Goal: Information Seeking & Learning: Learn about a topic

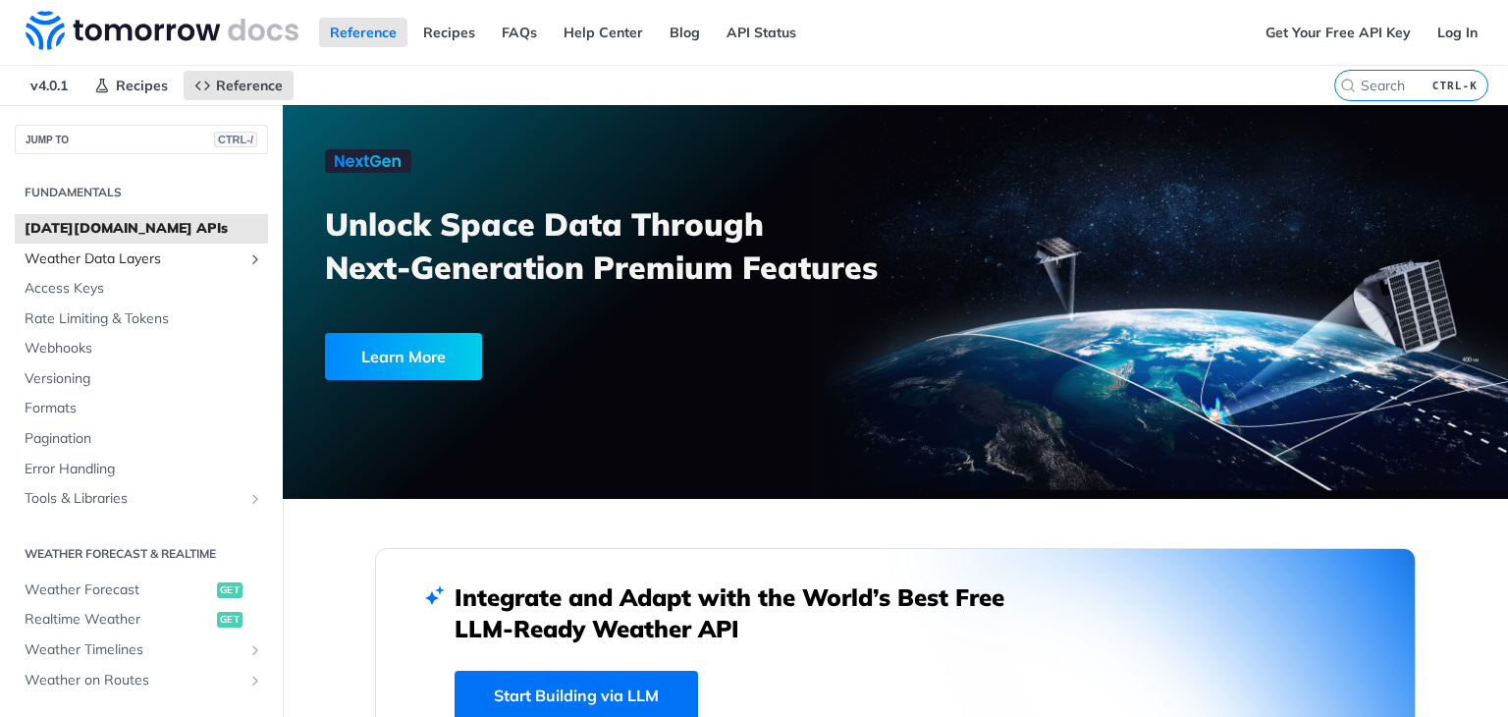
click at [155, 260] on span "Weather Data Layers" at bounding box center [134, 259] width 218 height 20
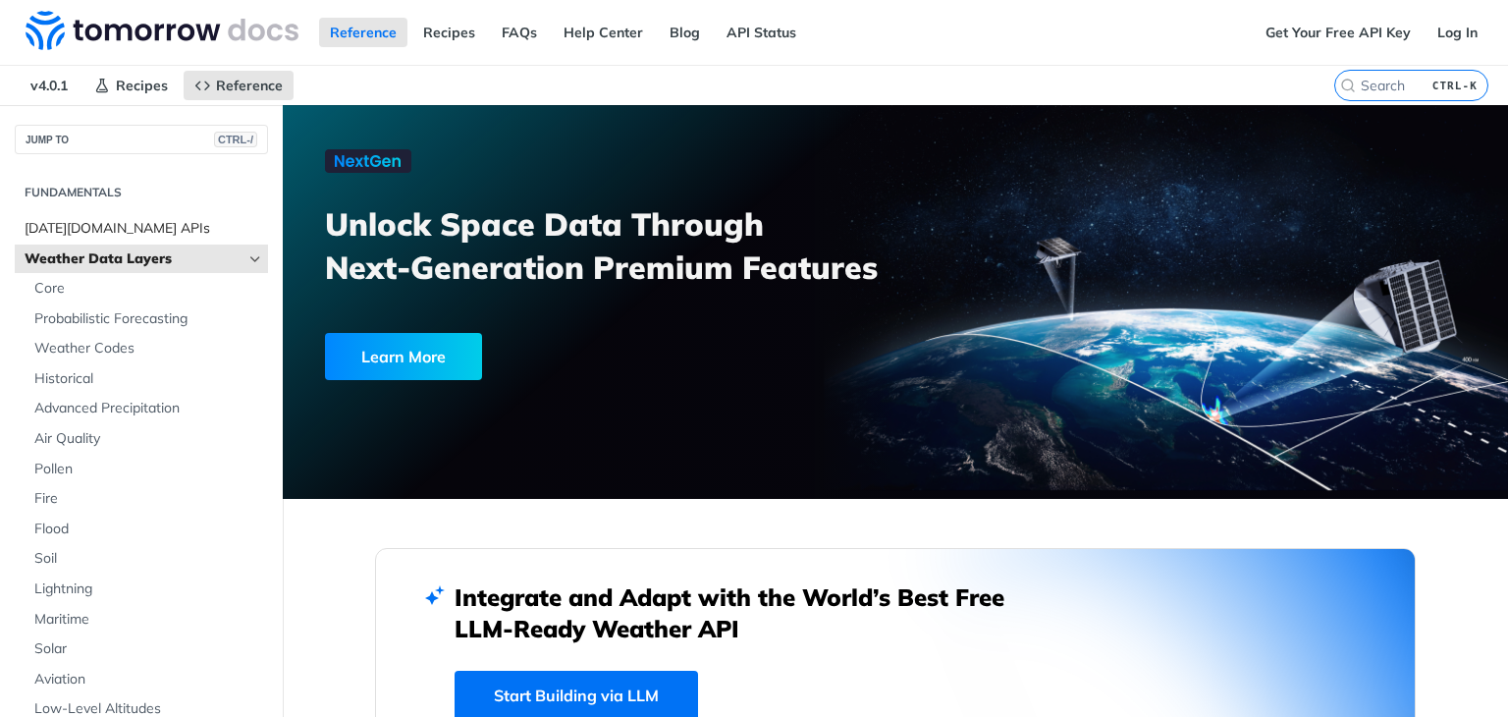
click at [123, 226] on span "[DATE][DOMAIN_NAME] APIs" at bounding box center [144, 229] width 239 height 20
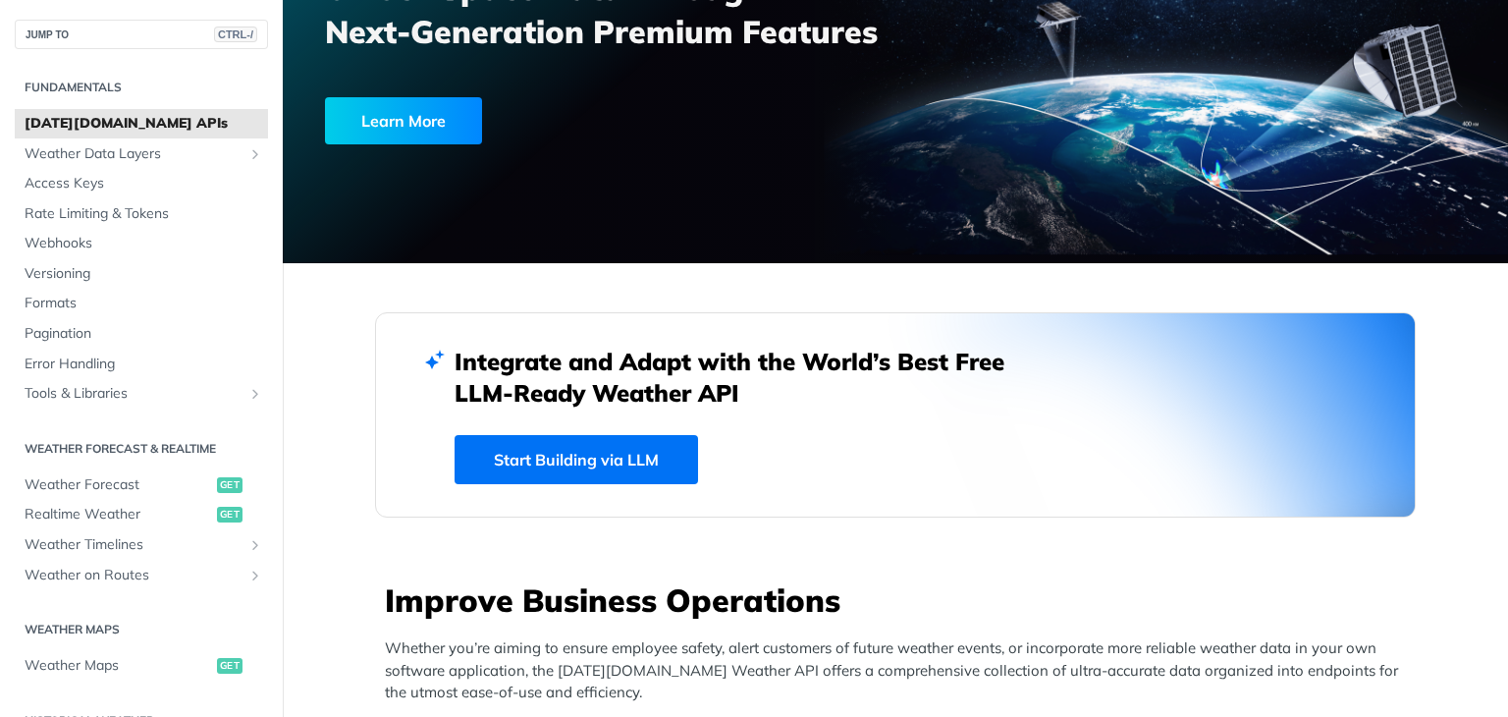
scroll to position [239, 0]
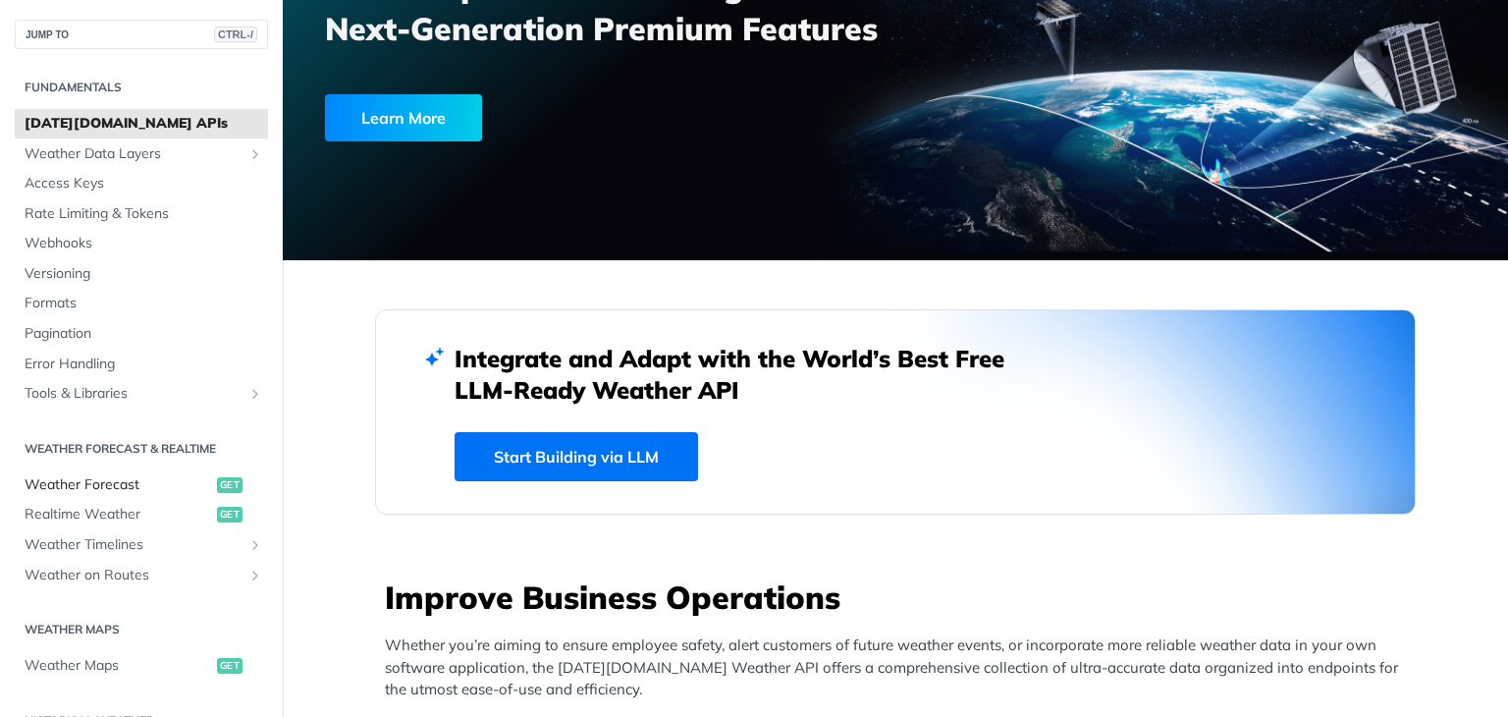
click at [167, 482] on span "Weather Forecast" at bounding box center [119, 485] width 188 height 20
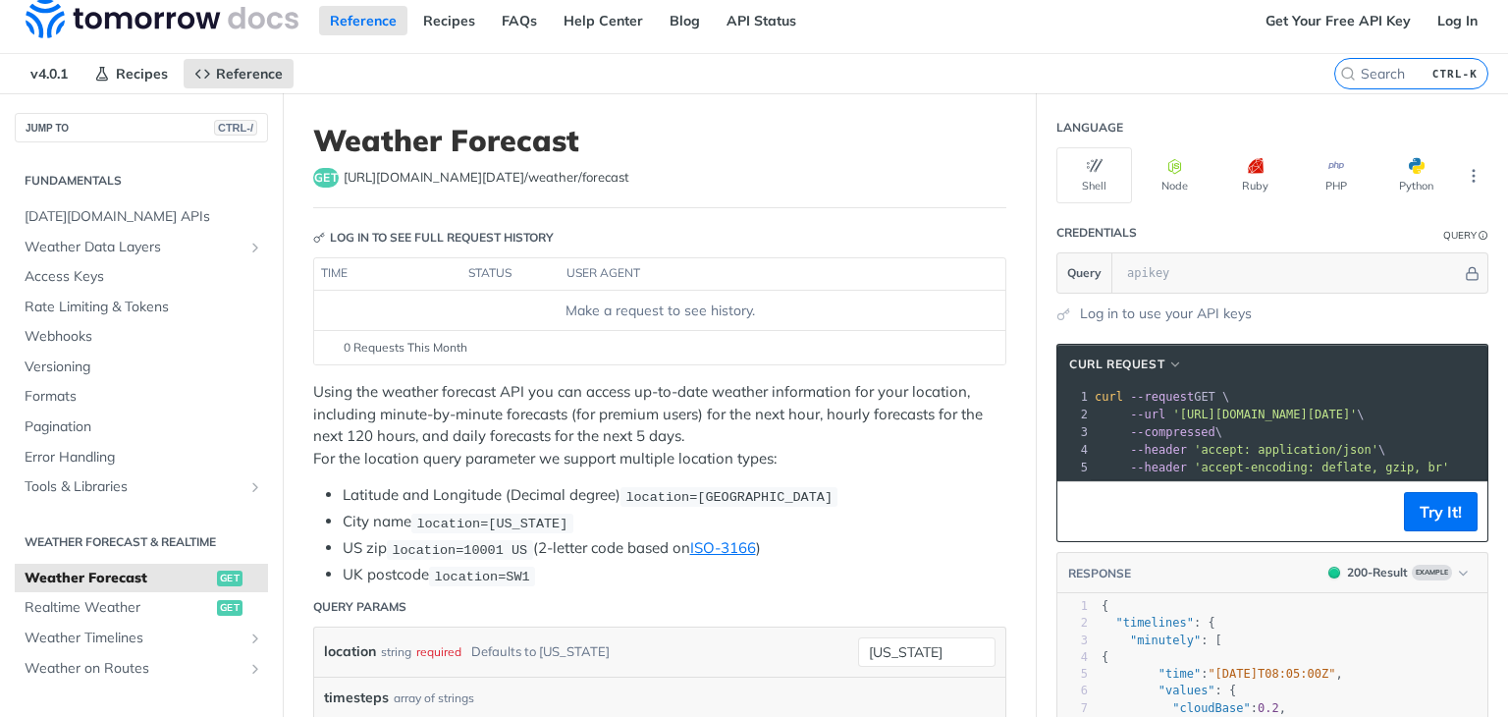
scroll to position [14, 0]
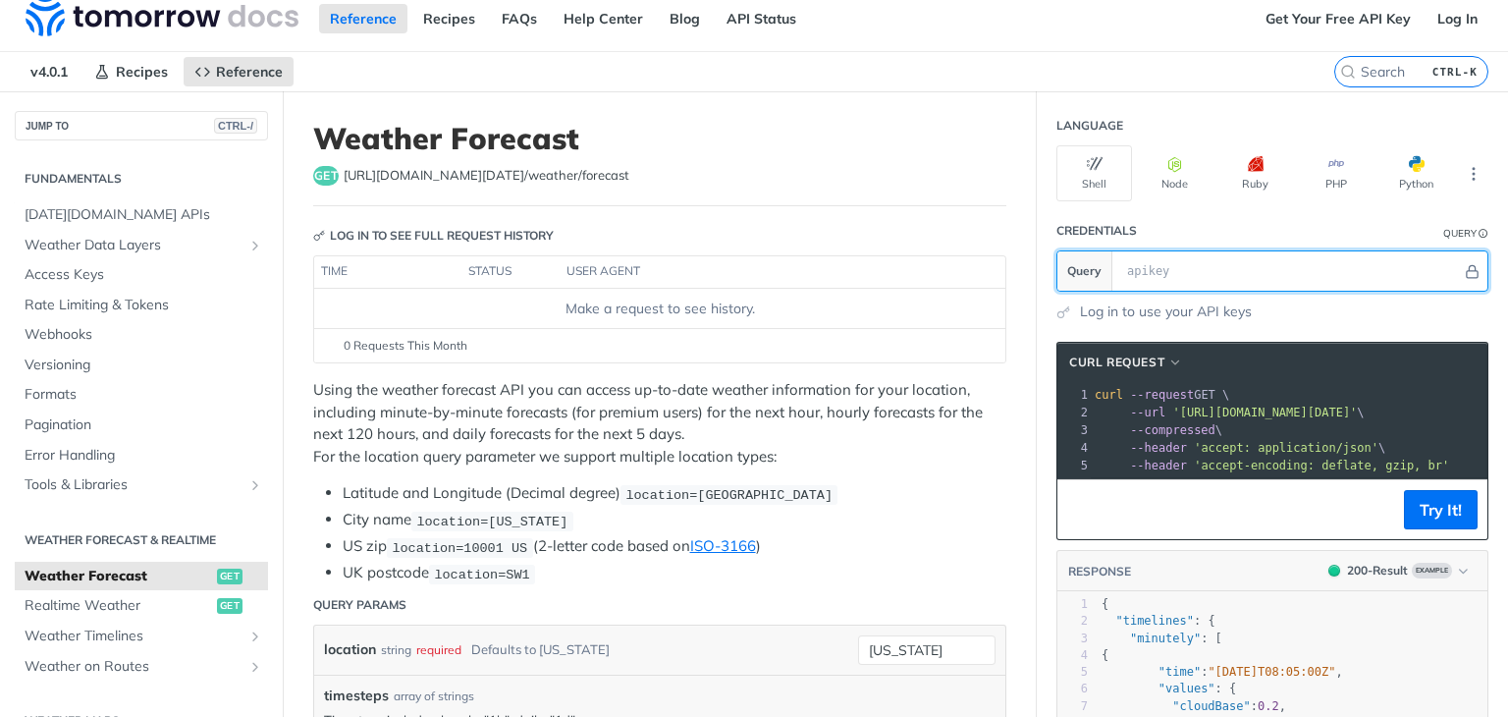
click at [1164, 251] on input "text" at bounding box center [1289, 270] width 345 height 39
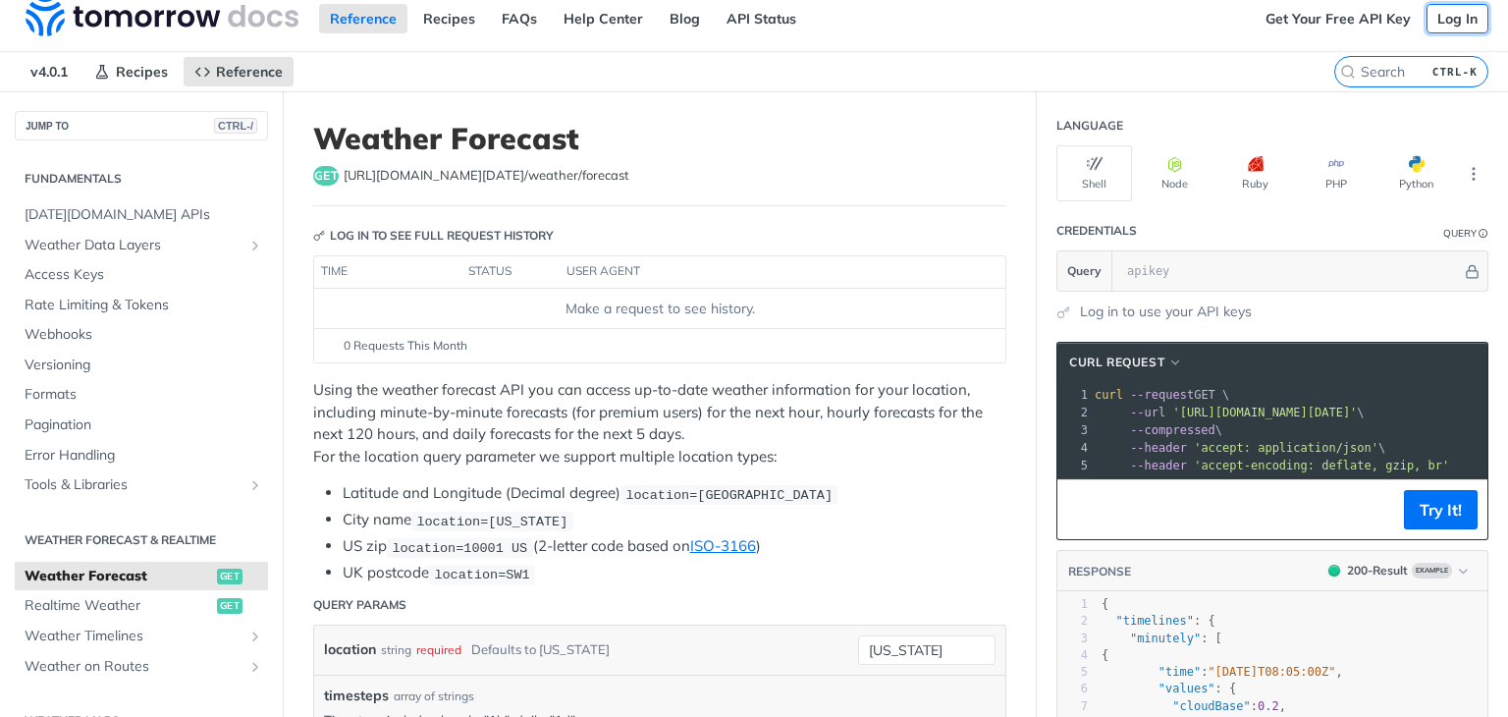
click at [1442, 21] on link "Log In" at bounding box center [1457, 18] width 62 height 29
